Goal: Register for event/course

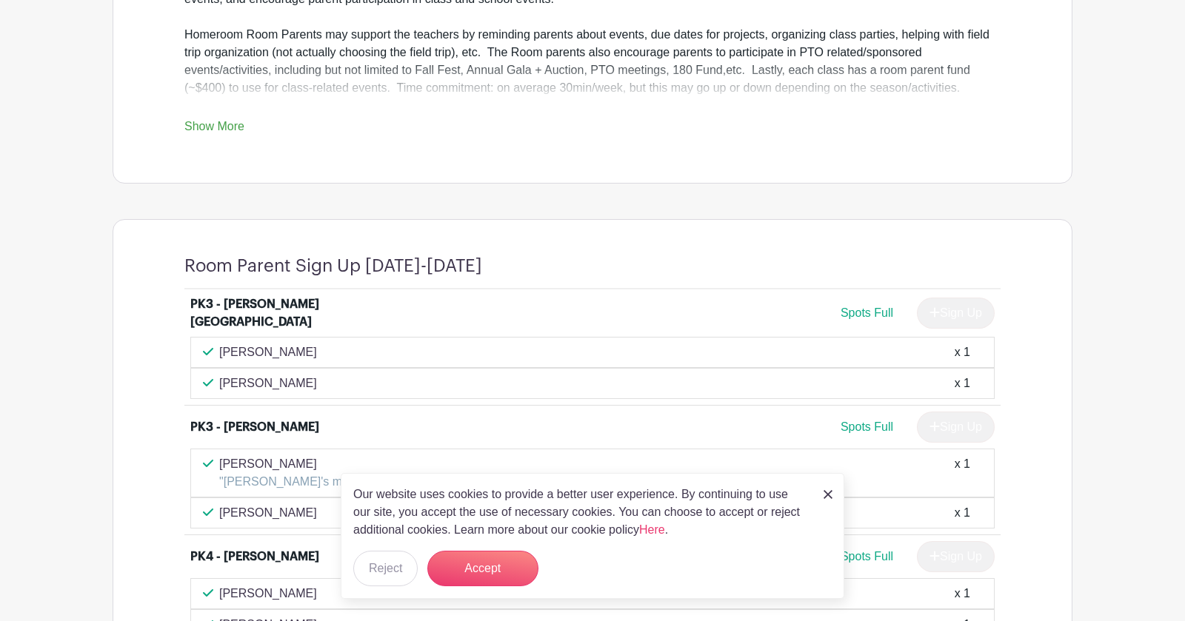
scroll to position [666, 0]
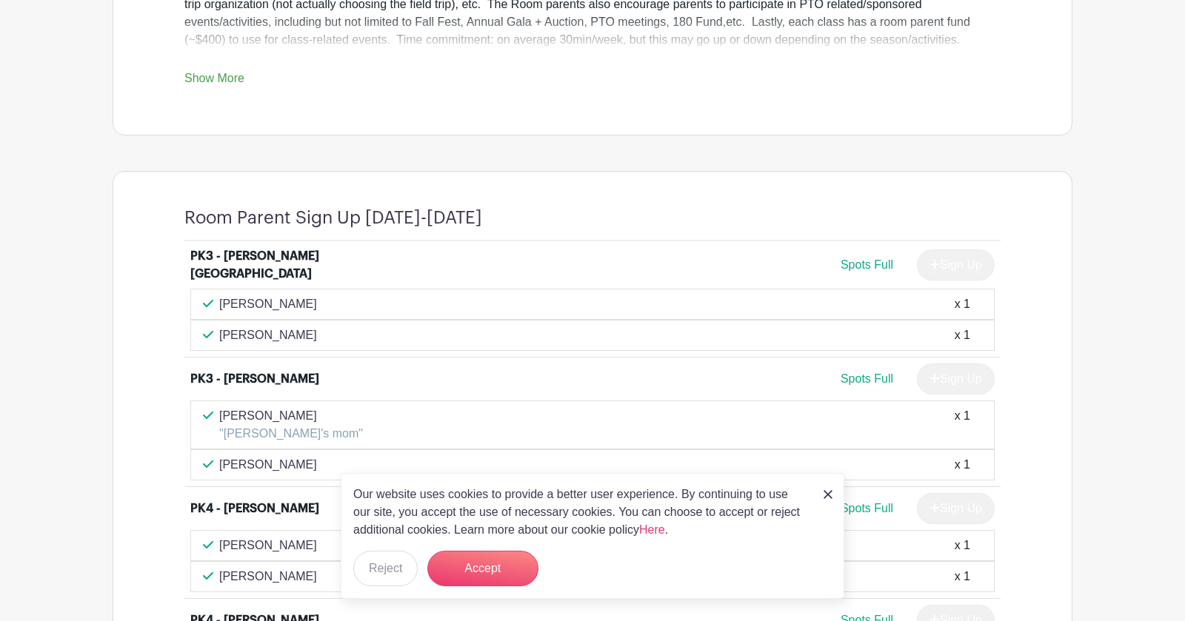
click at [828, 495] on img at bounding box center [827, 494] width 9 height 9
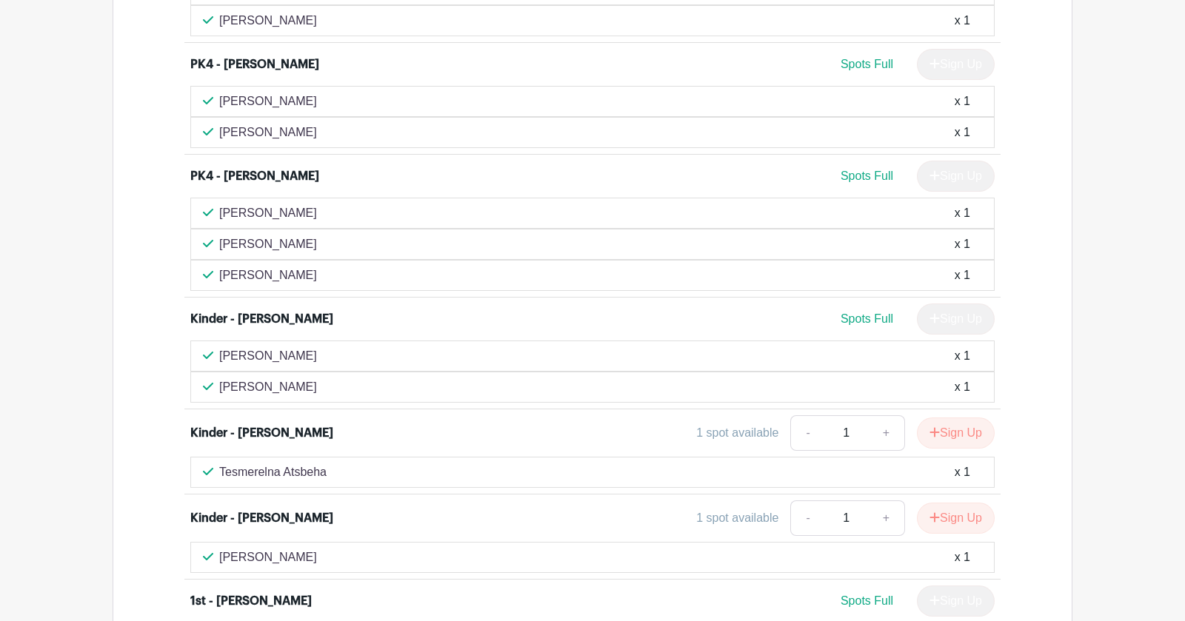
scroll to position [1185, 0]
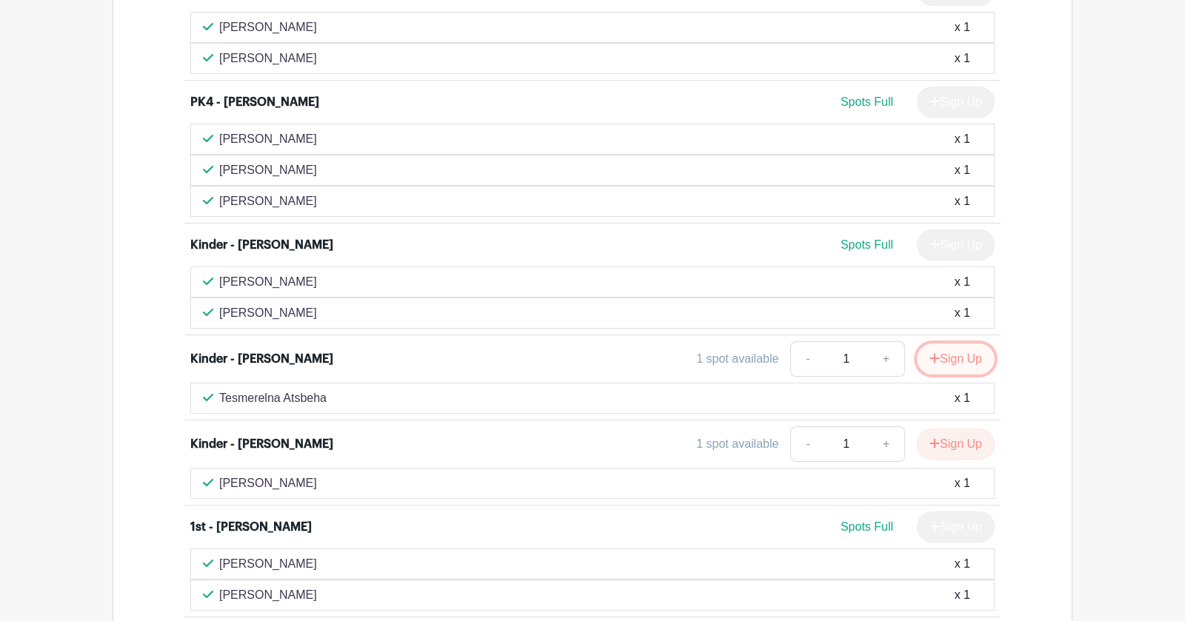
click at [935, 352] on icon "submit" at bounding box center [934, 358] width 10 height 12
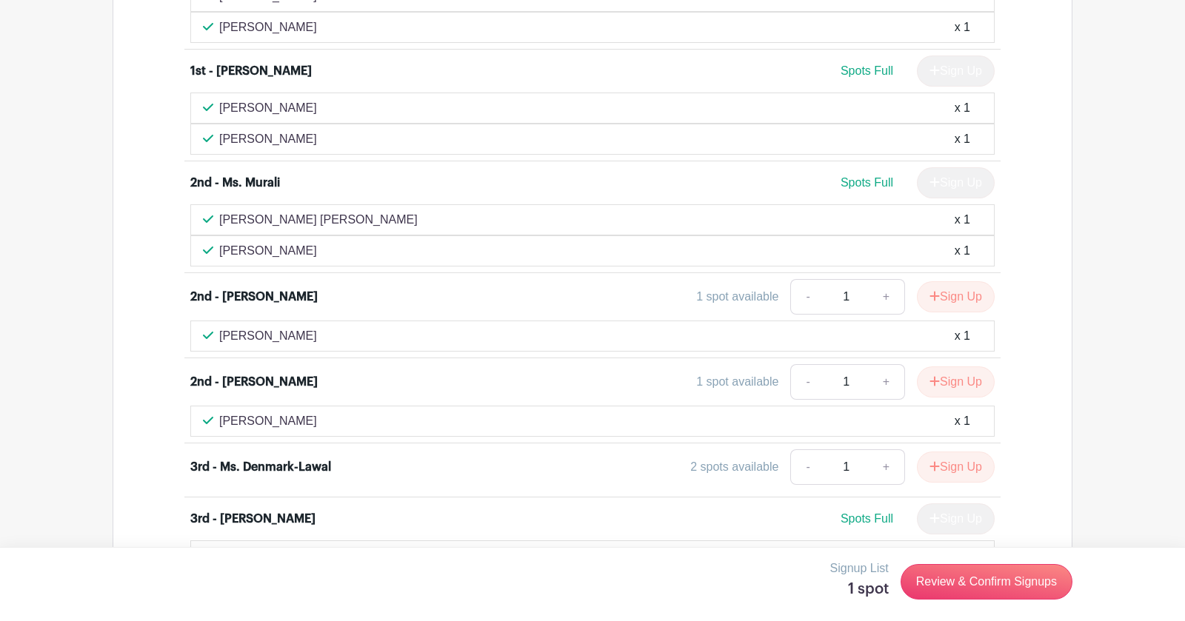
scroll to position [1555, 0]
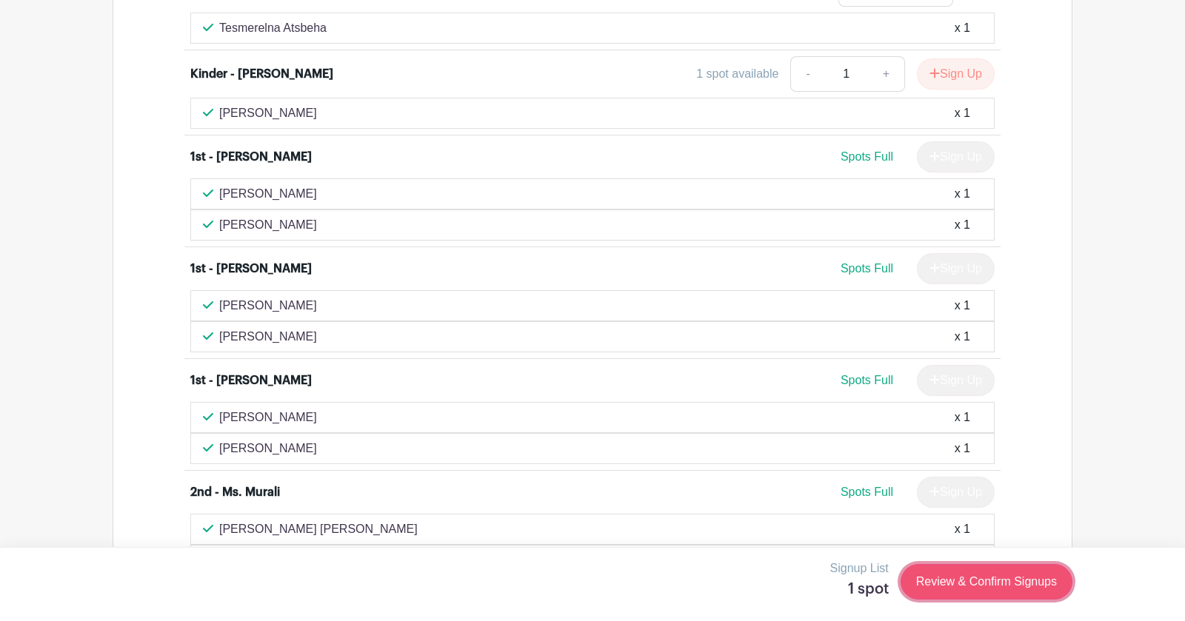
click at [966, 585] on link "Review & Confirm Signups" at bounding box center [986, 582] width 172 height 36
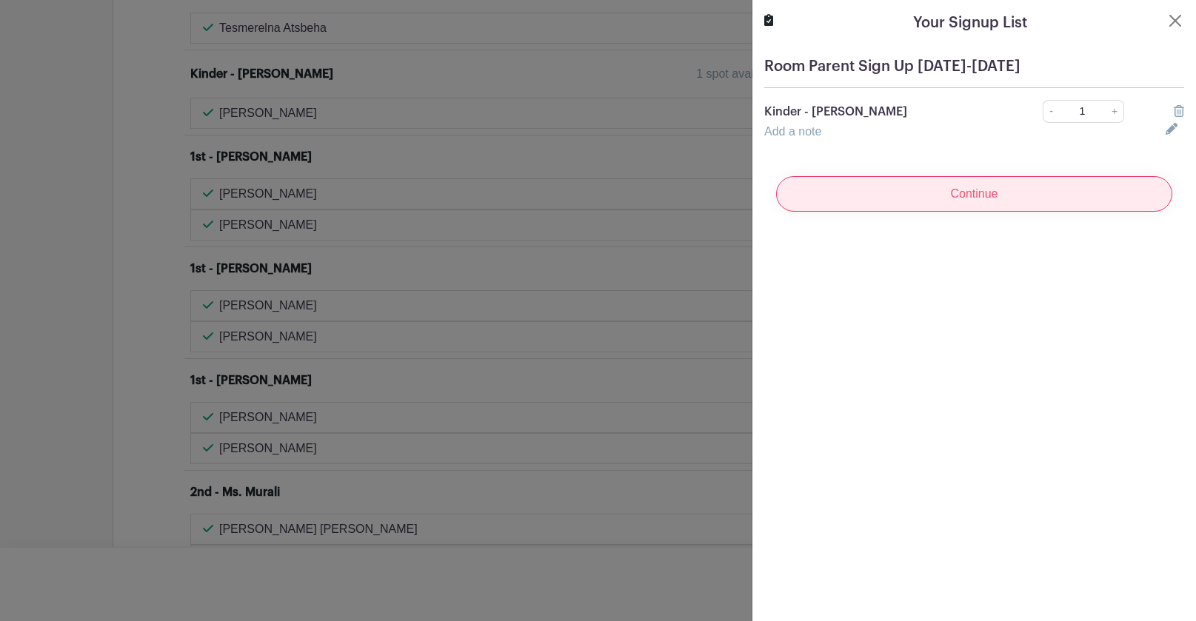
click at [963, 199] on input "Continue" at bounding box center [974, 194] width 396 height 36
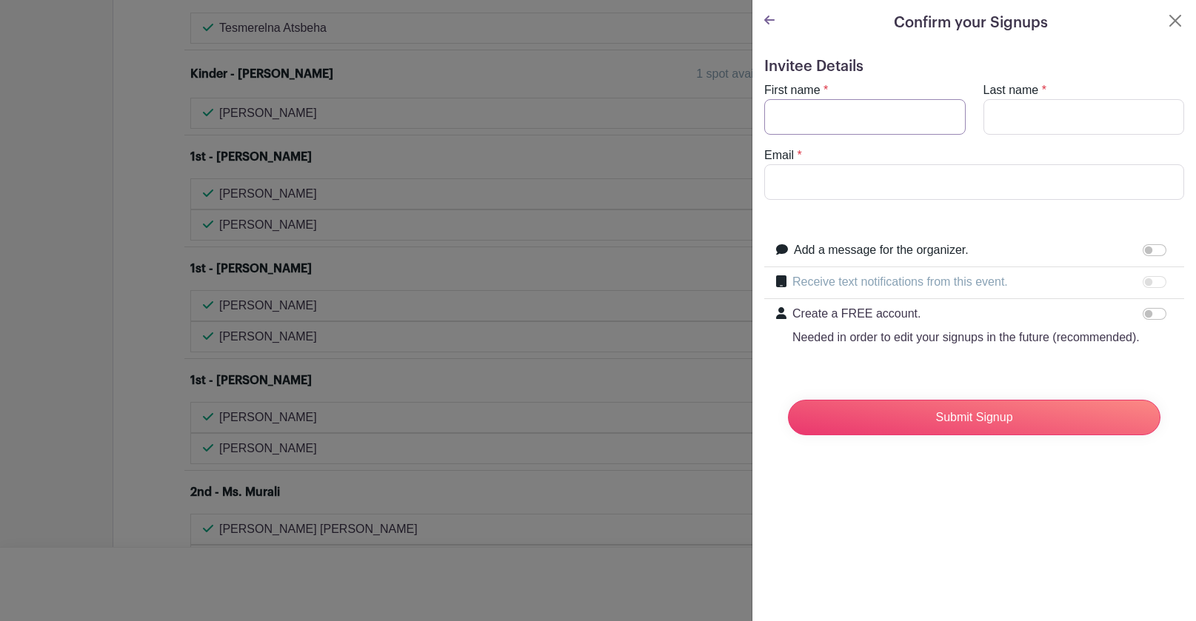
click at [868, 125] on input "First name" at bounding box center [864, 117] width 201 height 36
type input "[PERSON_NAME]"
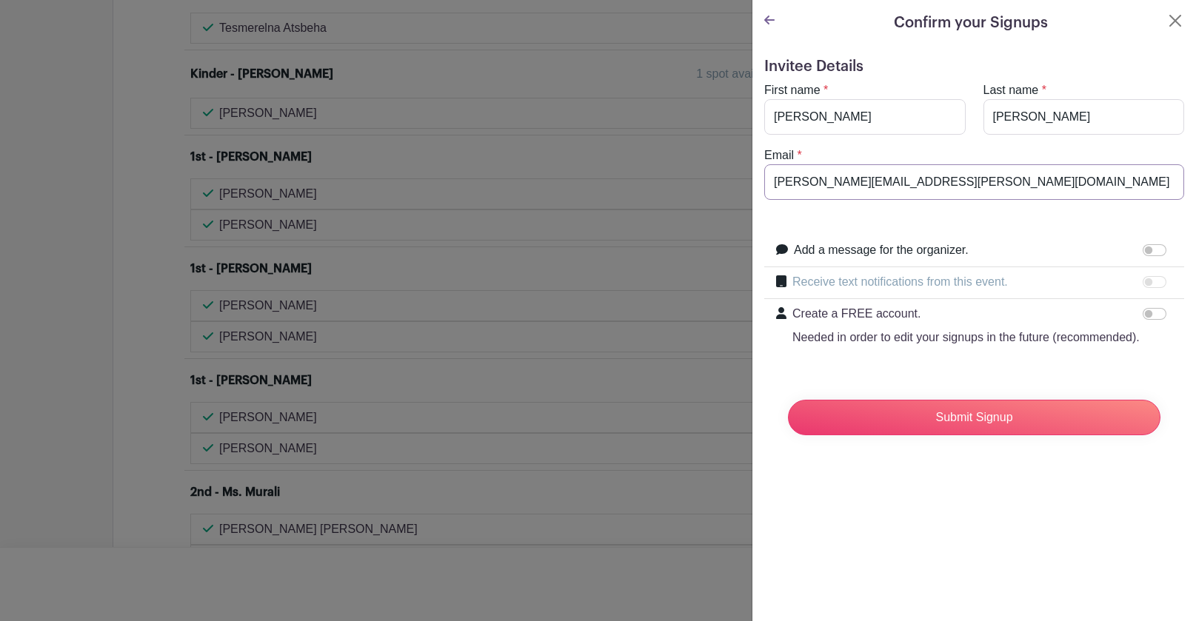
drag, startPoint x: 918, startPoint y: 173, endPoint x: 598, endPoint y: 193, distance: 321.2
type input "[EMAIL_ADDRESS][DOMAIN_NAME]"
click at [780, 213] on form "Invitee Details First name * [PERSON_NAME] Last name * [PERSON_NAME] Email * [E…" at bounding box center [974, 252] width 420 height 389
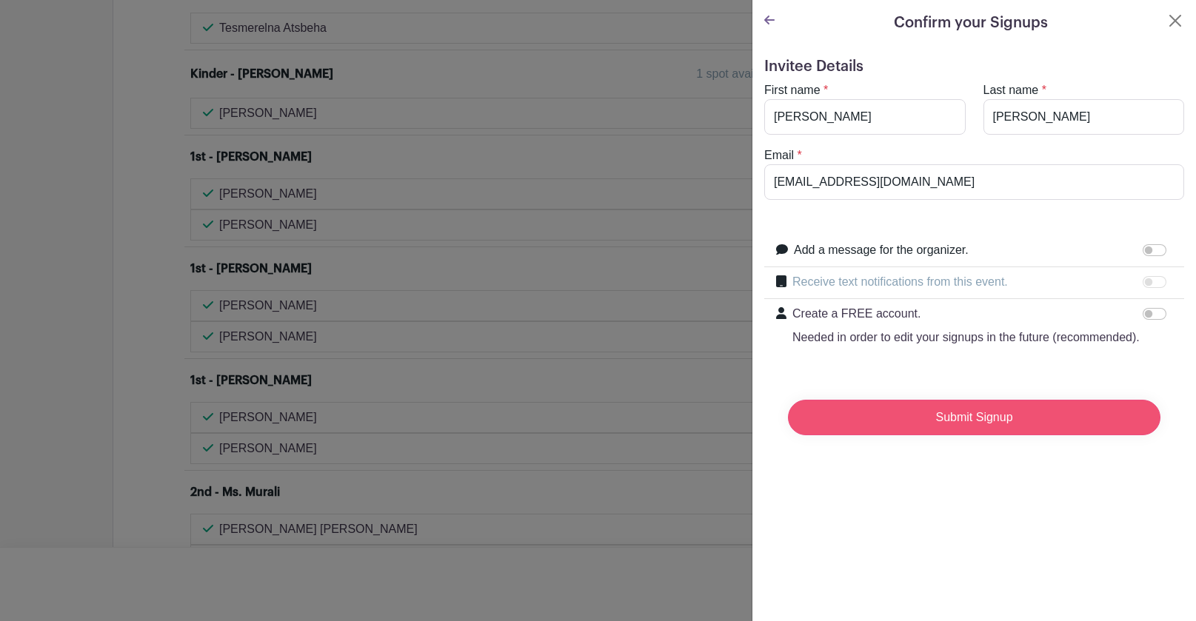
click at [956, 435] on input "Submit Signup" at bounding box center [974, 418] width 372 height 36
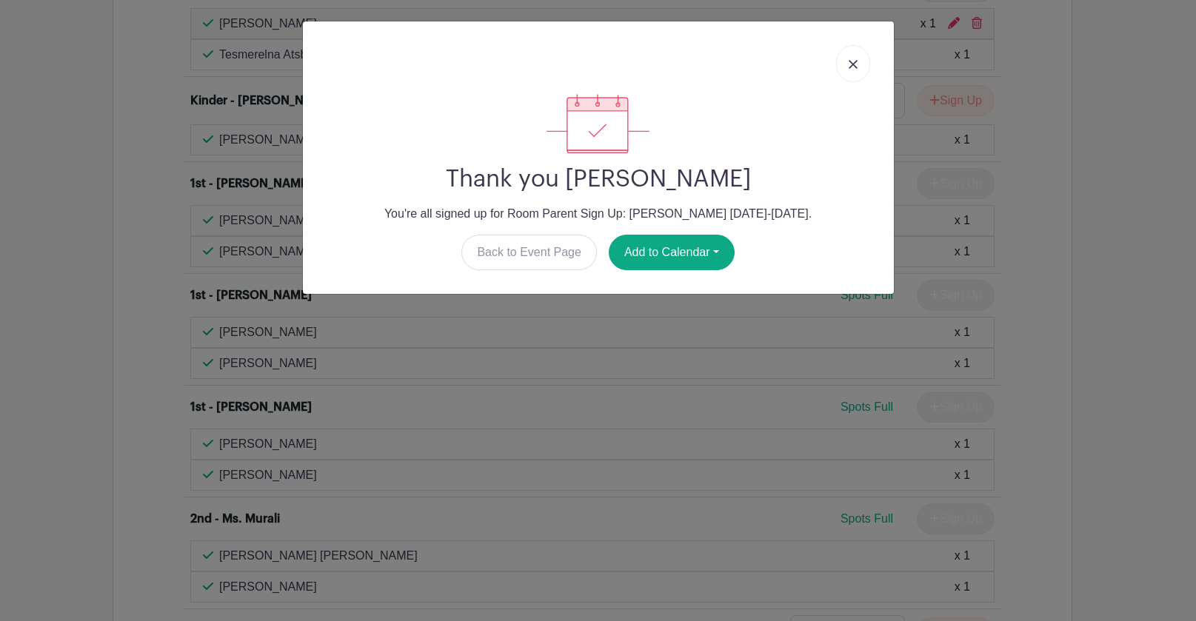
click at [845, 61] on link at bounding box center [853, 63] width 34 height 37
